Goal: Find specific page/section: Find specific page/section

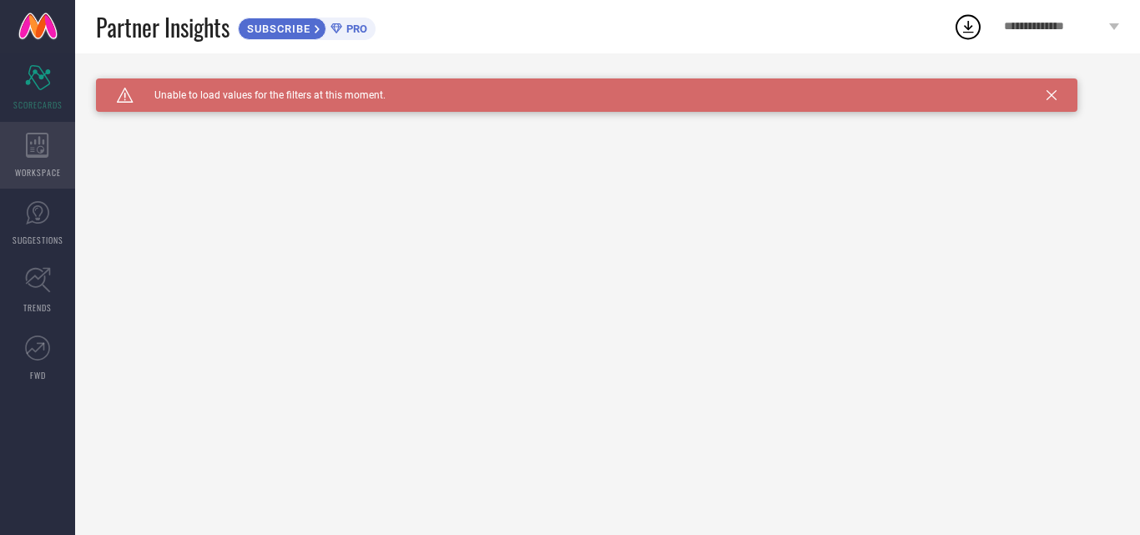
click at [43, 162] on div "WORKSPACE" at bounding box center [37, 155] width 75 height 67
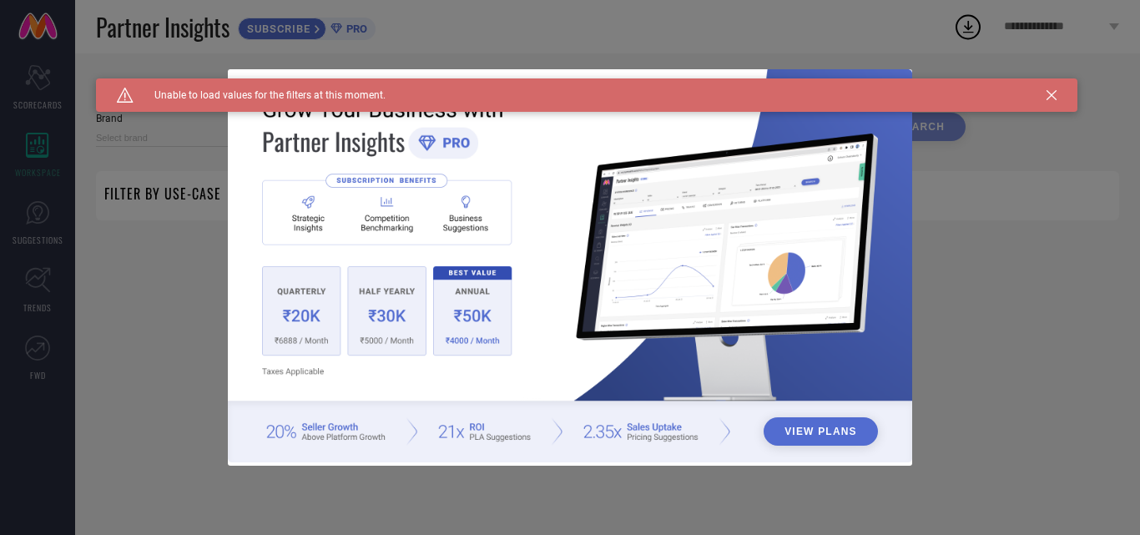
type input "1 STOP FASHION"
type input "All"
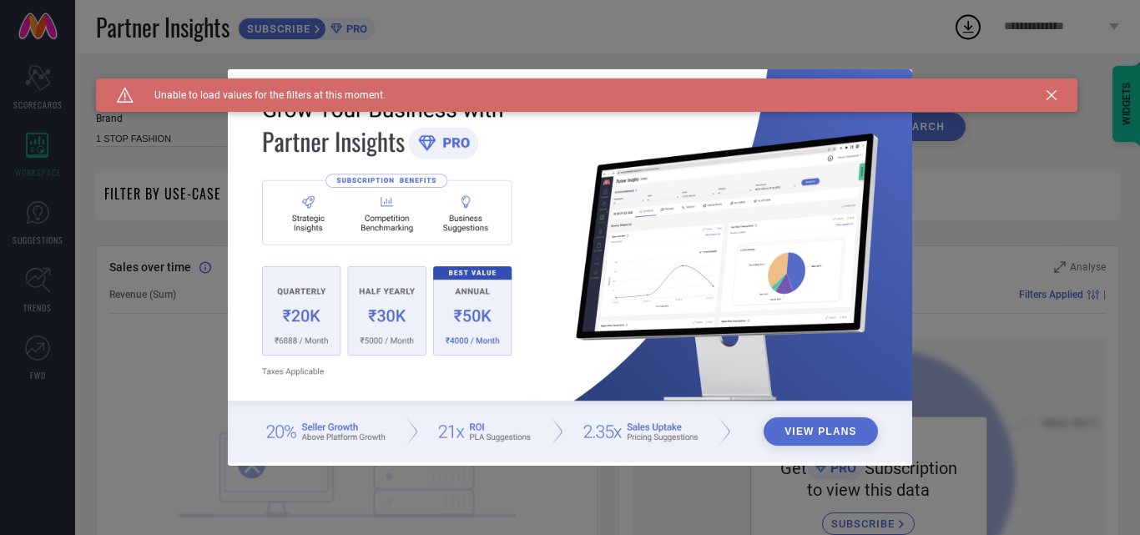
click at [1050, 93] on icon at bounding box center [1051, 95] width 10 height 10
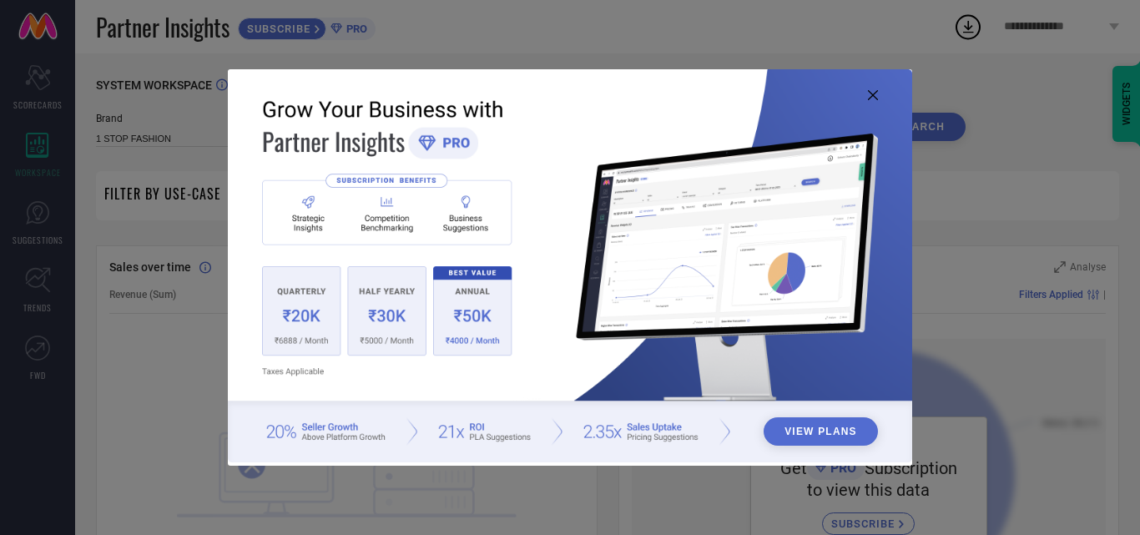
click at [866, 98] on img at bounding box center [570, 265] width 684 height 393
click at [875, 91] on icon at bounding box center [873, 95] width 10 height 10
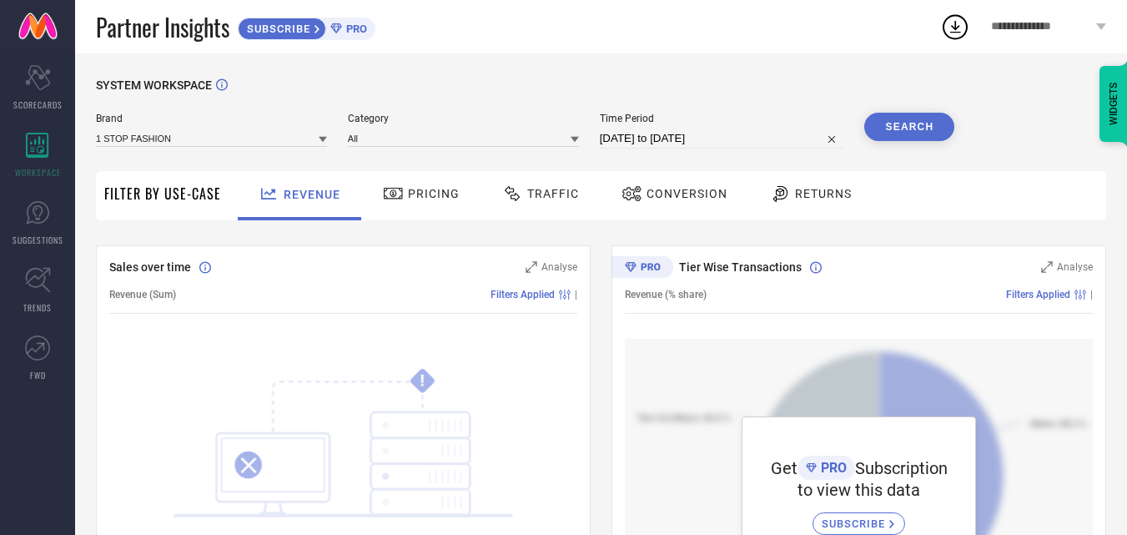
click at [321, 25] on icon at bounding box center [318, 29] width 7 height 10
